Goal: Navigation & Orientation: Find specific page/section

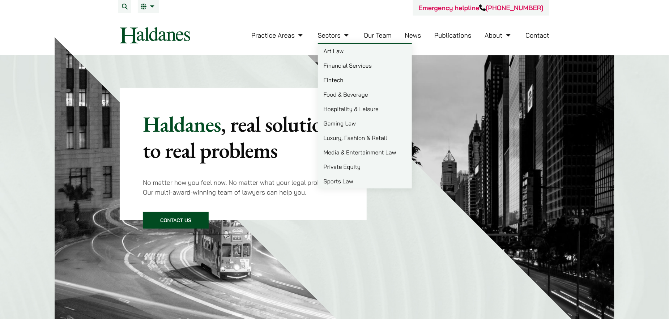
click at [385, 35] on link "Our Team" at bounding box center [378, 35] width 28 height 8
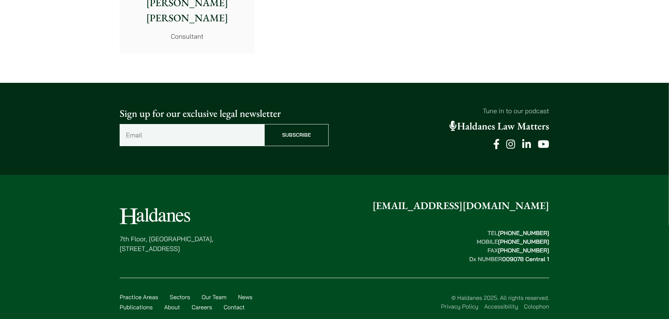
scroll to position [4024, 0]
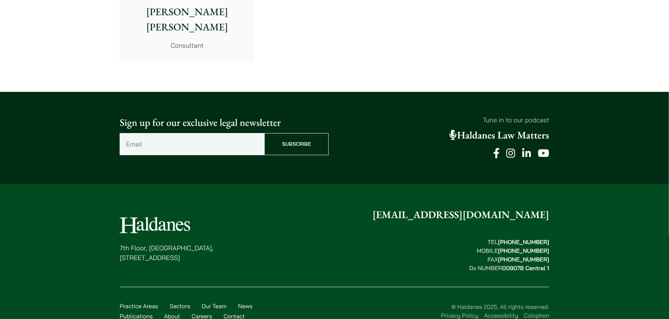
click at [177, 217] on img at bounding box center [155, 225] width 71 height 16
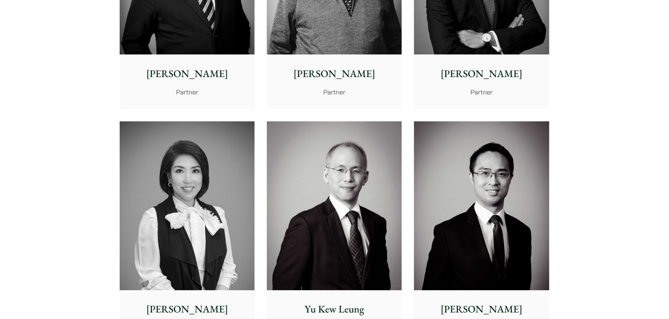
scroll to position [0, 0]
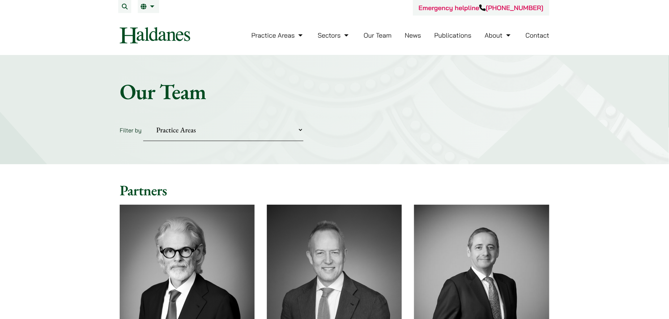
click at [166, 30] on img at bounding box center [155, 35] width 71 height 16
